Goal: Task Accomplishment & Management: Use online tool/utility

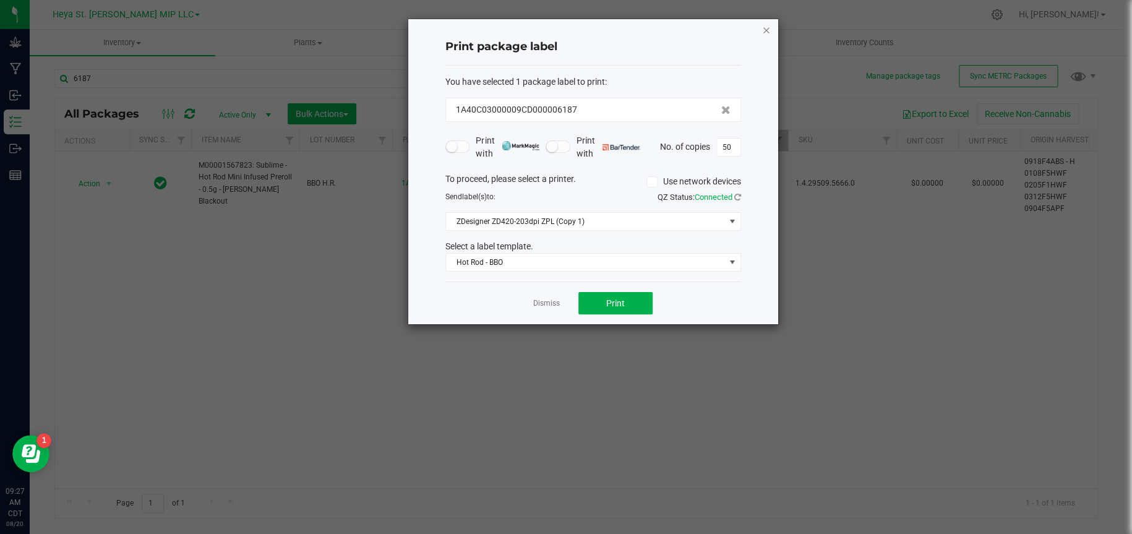
click at [764, 30] on icon "button" at bounding box center [766, 29] width 9 height 15
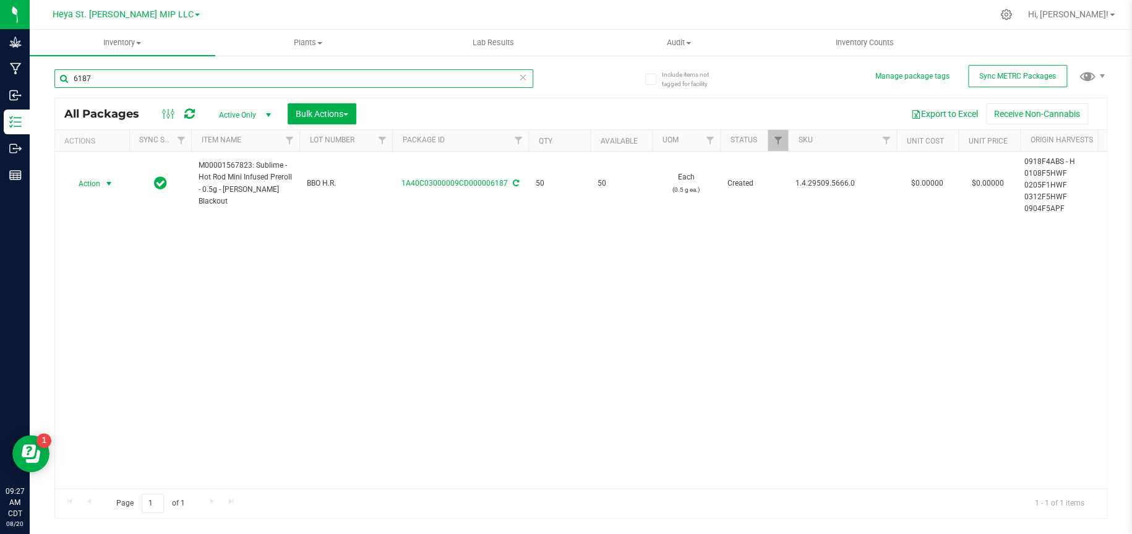
click at [299, 72] on input "6187" at bounding box center [293, 78] width 479 height 19
type input "6"
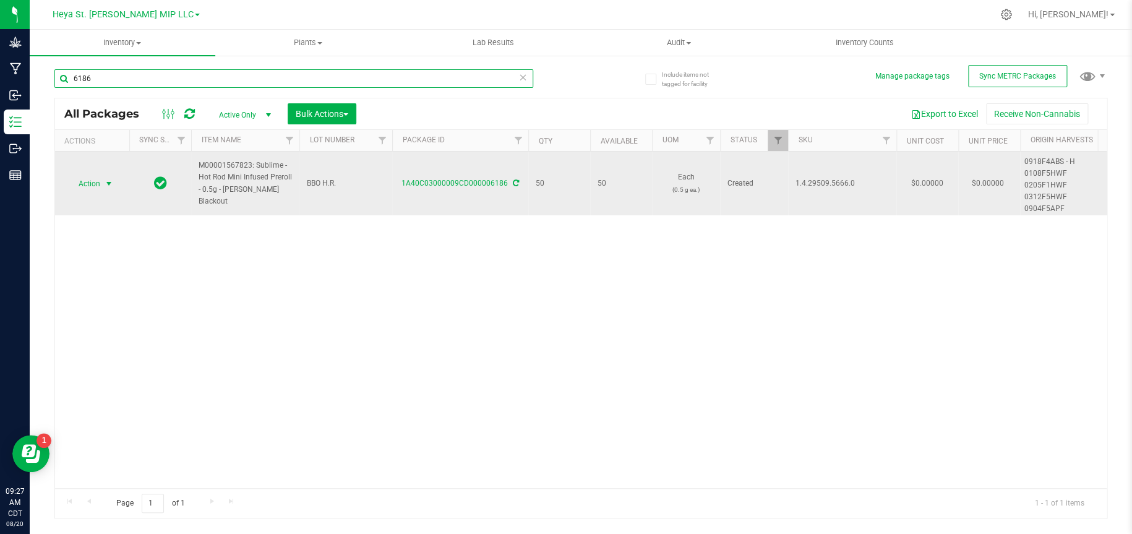
type input "6186"
click at [108, 182] on span "select" at bounding box center [109, 184] width 10 height 10
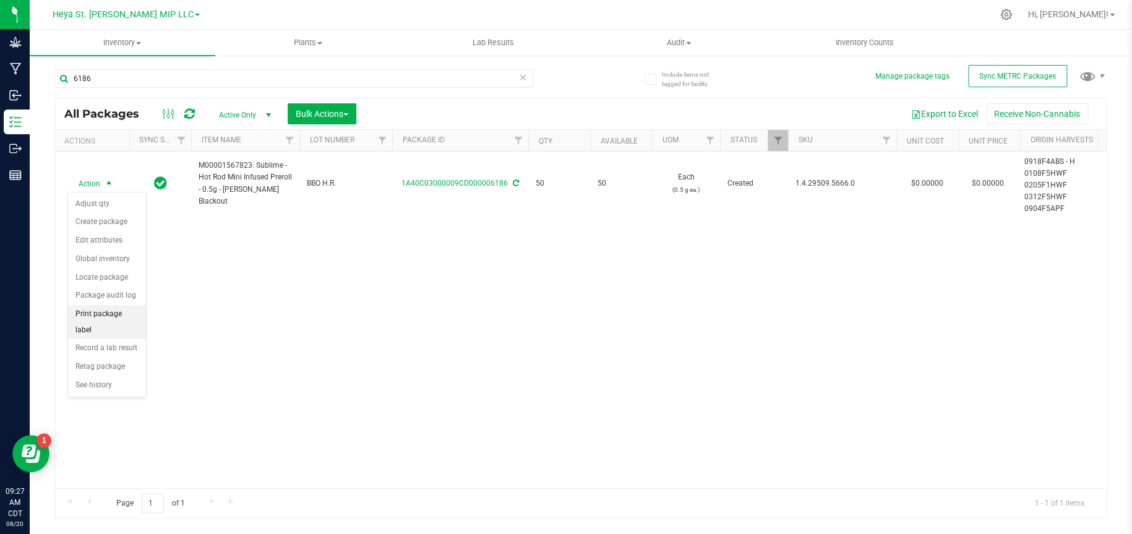
click at [98, 315] on li "Print package label" at bounding box center [107, 322] width 78 height 34
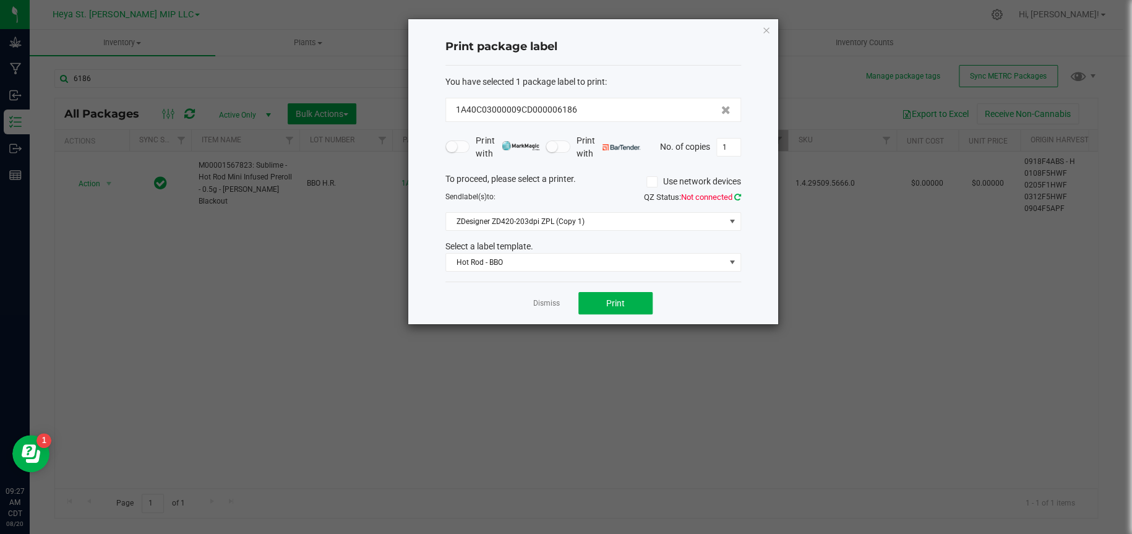
click at [736, 197] on icon at bounding box center [738, 197] width 7 height 8
click at [618, 301] on span "Print" at bounding box center [615, 303] width 19 height 10
